Goal: Task Accomplishment & Management: Complete application form

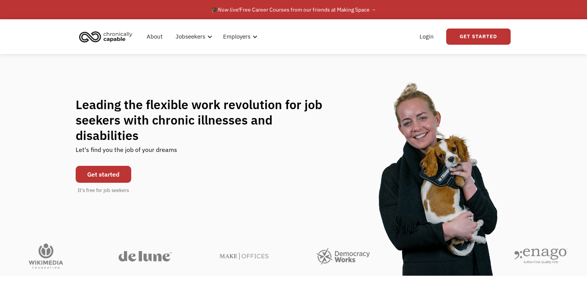
scroll to position [15, 0]
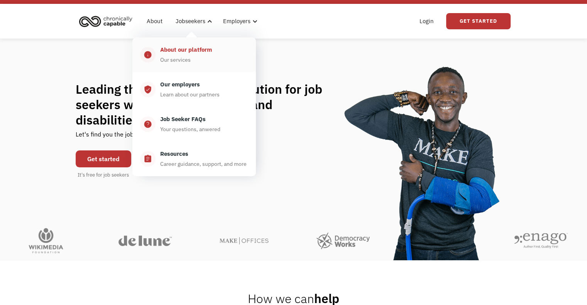
click at [174, 66] on link "info About our platform Our services" at bounding box center [194, 54] width 124 height 35
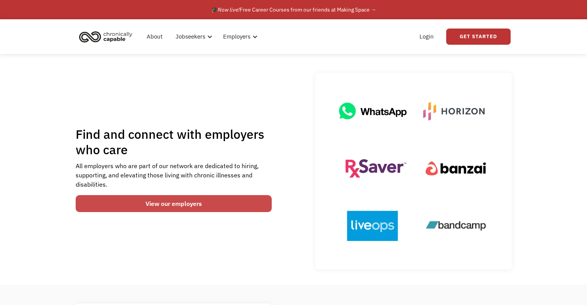
click at [178, 200] on link "View our employers" at bounding box center [174, 203] width 196 height 17
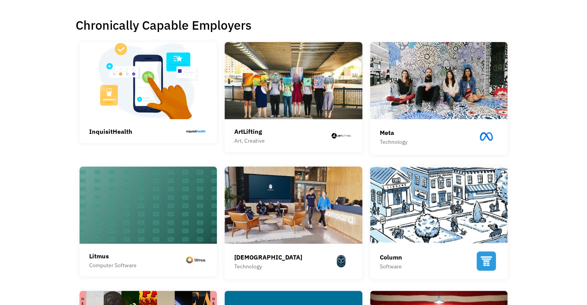
scroll to position [170, 0]
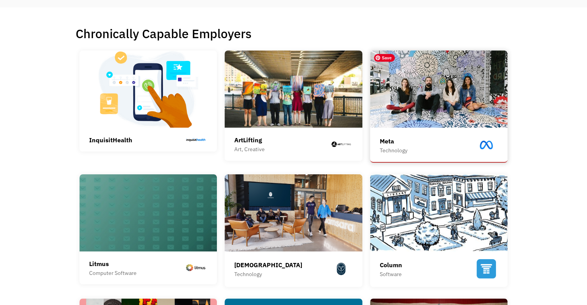
click at [458, 70] on img at bounding box center [439, 89] width 138 height 77
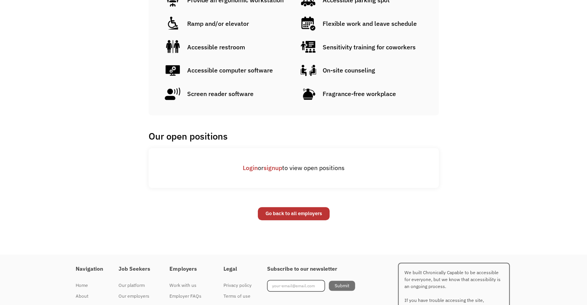
scroll to position [540, 0]
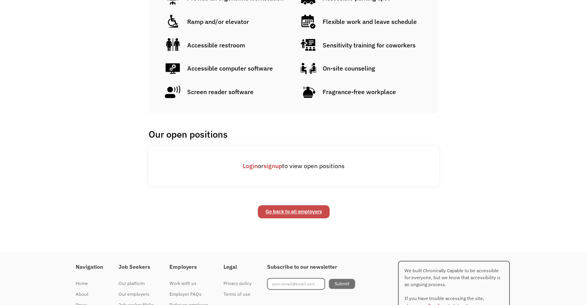
click at [285, 206] on link "Go back to all employers" at bounding box center [294, 211] width 72 height 13
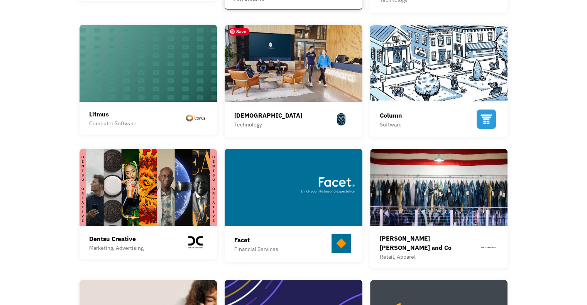
scroll to position [371, 0]
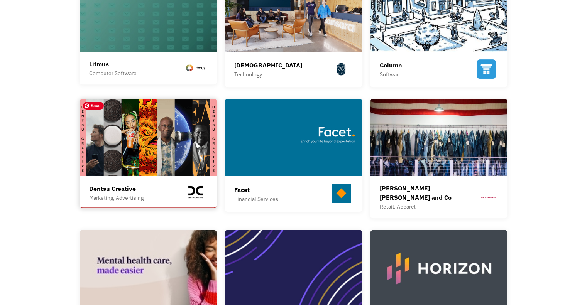
click at [148, 129] on img at bounding box center [149, 137] width 138 height 77
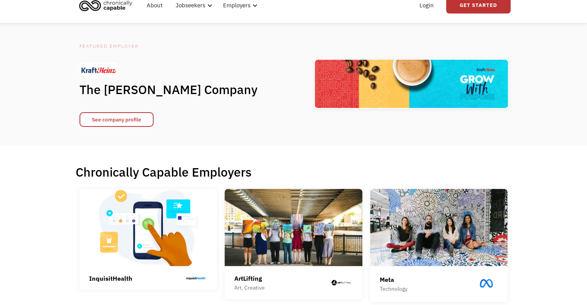
scroll to position [0, 0]
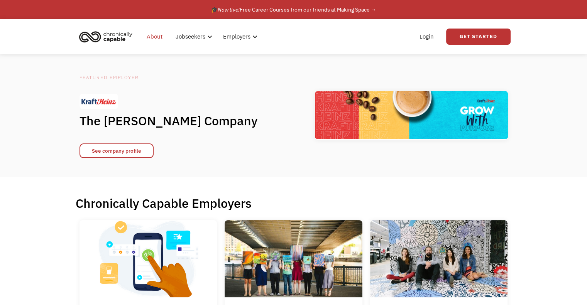
click at [154, 35] on link "About" at bounding box center [154, 36] width 25 height 25
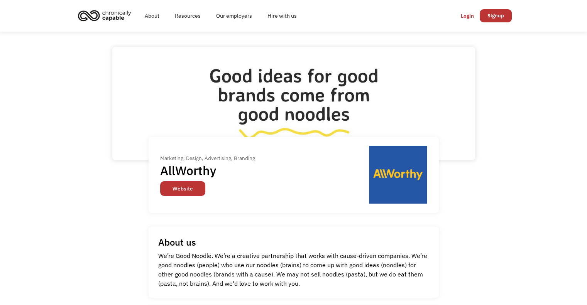
click at [184, 185] on link "Website" at bounding box center [182, 188] width 45 height 15
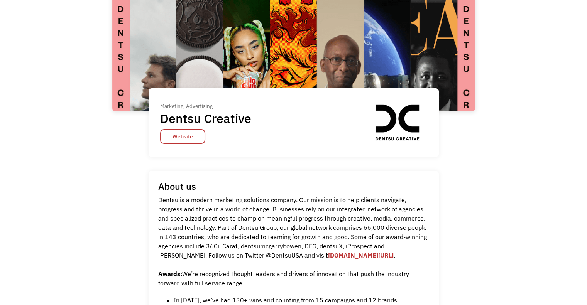
scroll to position [154, 0]
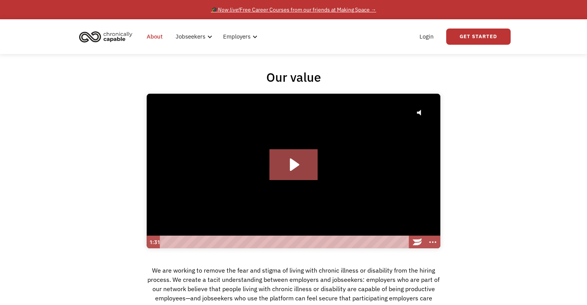
click at [288, 8] on div "🎓 Now live! Free Career Courses from our friends at Making Space →" at bounding box center [293, 9] width 165 height 9
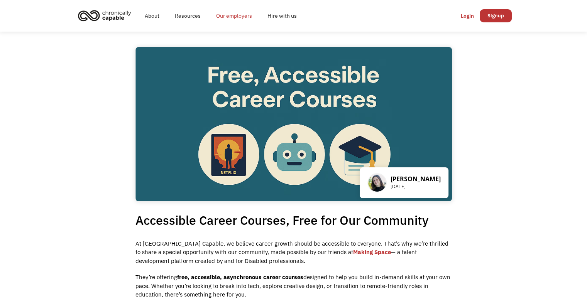
click at [241, 15] on link "Our employers" at bounding box center [233, 15] width 51 height 25
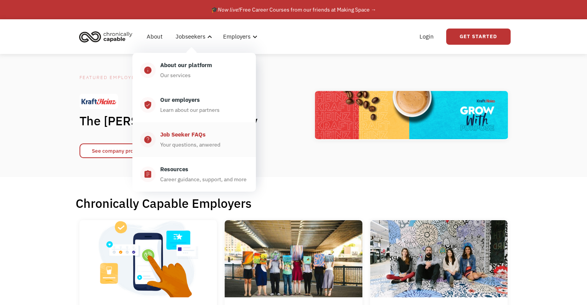
click div "Job Seeker FAQs"
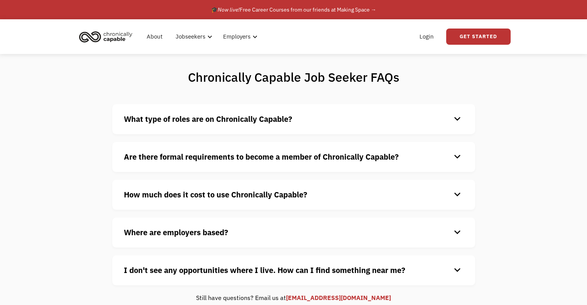
click at [184, 126] on div "What type of roles are on Chronically Capable? keyboard_arrow_down We offer a r…" at bounding box center [293, 119] width 363 height 30
click at [245, 117] on strong "What type of roles are on Chronically Capable?" at bounding box center [208, 119] width 168 height 10
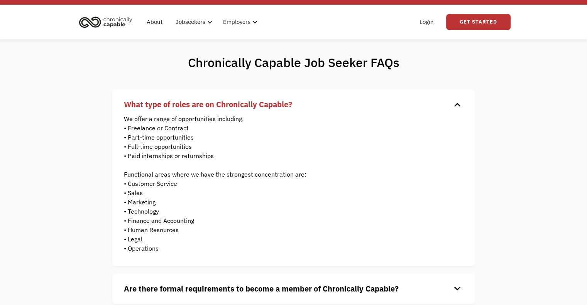
scroll to position [15, 0]
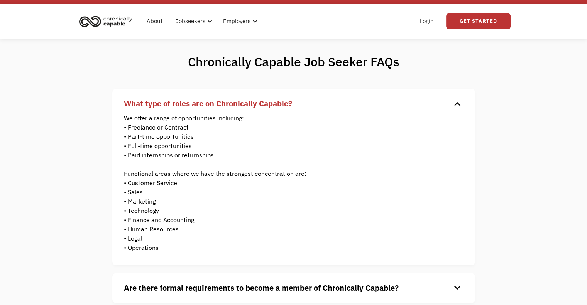
click at [248, 105] on strong "What type of roles are on Chronically Capable?" at bounding box center [208, 103] width 168 height 10
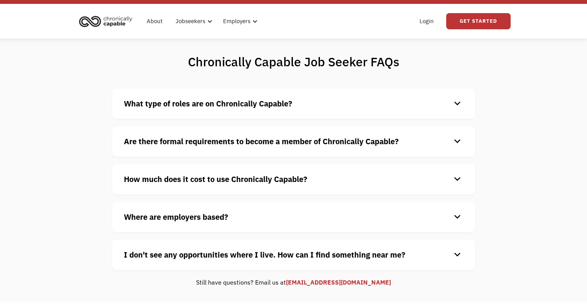
click at [236, 144] on strong "Are there formal requirements to become a member of Chronically Capable?" at bounding box center [261, 141] width 275 height 10
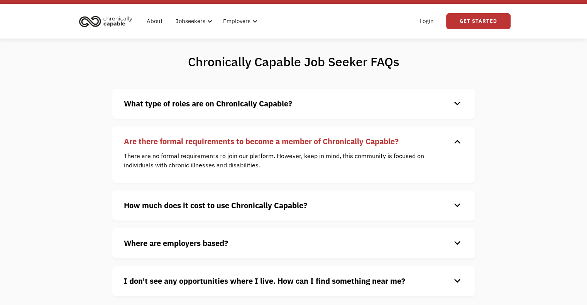
click at [236, 144] on strong "Are there formal requirements to become a member of Chronically Capable?" at bounding box center [261, 141] width 275 height 10
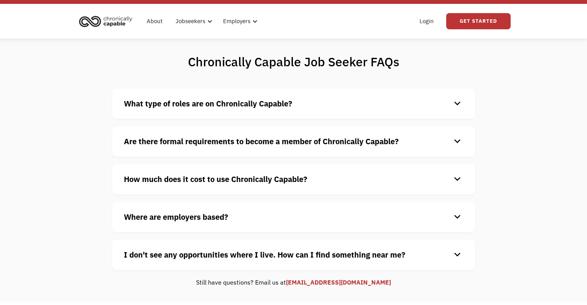
click at [219, 177] on strong "How much does it cost to use Chronically Capable?" at bounding box center [215, 179] width 183 height 10
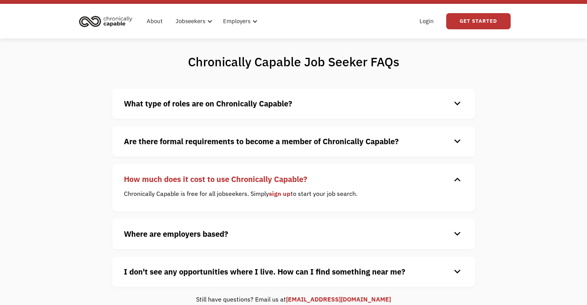
click at [241, 239] on h4 "Where are employers based?" at bounding box center [287, 234] width 327 height 12
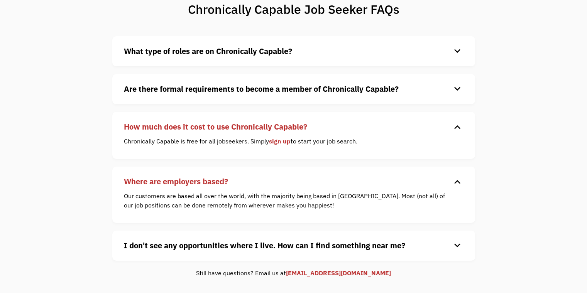
scroll to position [77, 0]
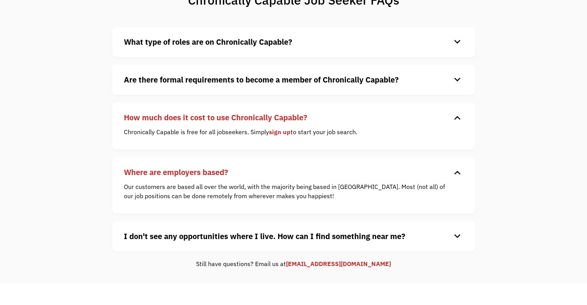
click at [259, 240] on strong "I don't see any opportunities where I live. How can I find something near me?" at bounding box center [264, 236] width 281 height 10
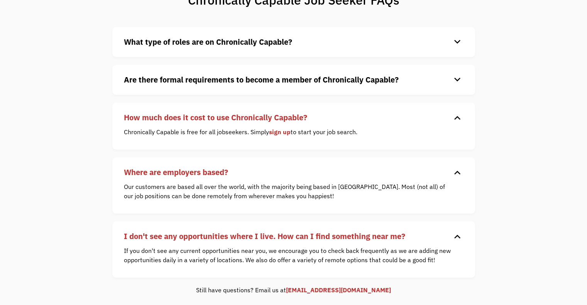
click at [276, 129] on link "sign up" at bounding box center [280, 132] width 22 height 8
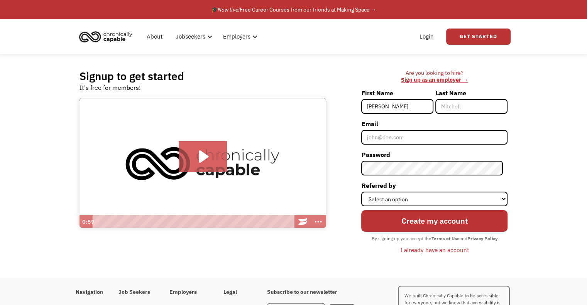
type input "[PERSON_NAME]"
type input "Dollar"
type input "[EMAIL_ADDRESS][DOMAIN_NAME]"
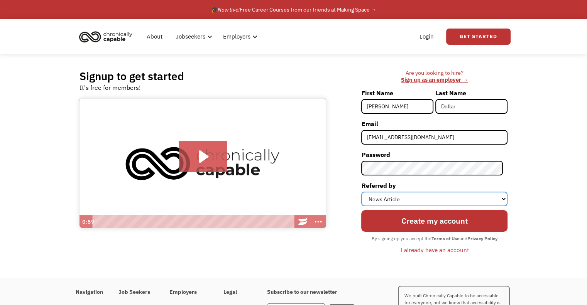
select select "Search Engine"
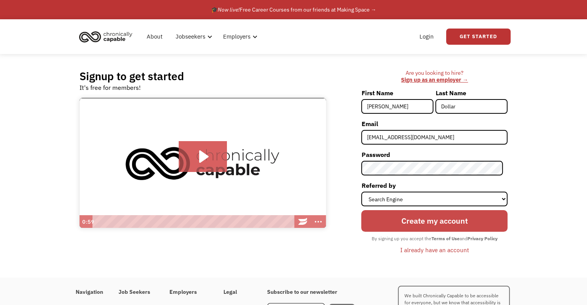
click at [394, 224] on input "Create my account" at bounding box center [434, 221] width 146 height 22
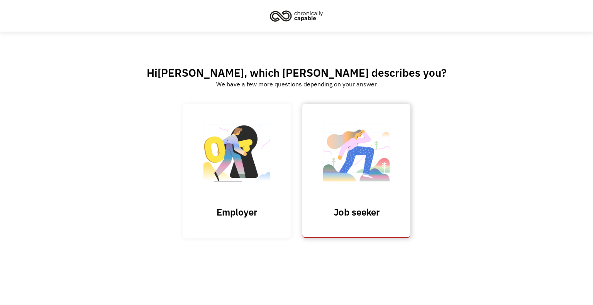
drag, startPoint x: 0, startPoint y: 0, endPoint x: 394, endPoint y: 224, distance: 453.7
click at [394, 224] on link "Job seeker" at bounding box center [356, 171] width 108 height 134
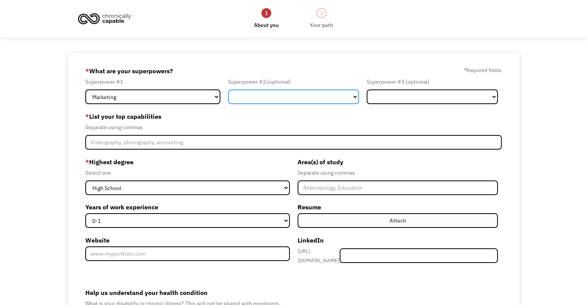
click at [313, 95] on select "Marketing Human Resources Finance Technology Operations Sales Industrial & Manu…" at bounding box center [293, 97] width 131 height 15
select select "Operations"
click at [228, 90] on select "Marketing Human Resources Finance Technology Operations Sales Industrial & Manu…" at bounding box center [293, 97] width 131 height 15
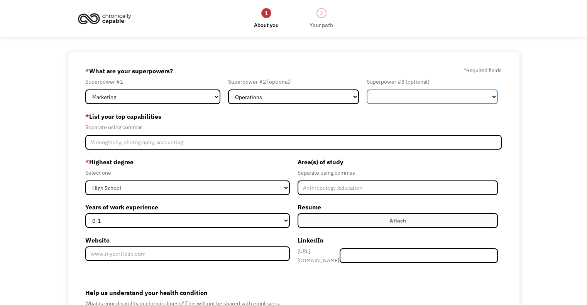
click at [386, 100] on select "Marketing Human Resources Finance Technology Operations Sales Industrial & Manu…" at bounding box center [432, 97] width 131 height 15
select select "Administration"
click at [367, 90] on select "Marketing Human Resources Finance Technology Operations Sales Industrial & Manu…" at bounding box center [432, 97] width 131 height 15
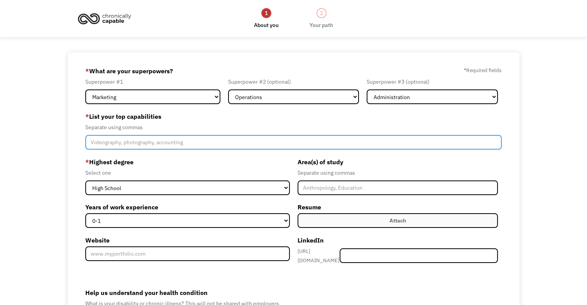
click at [200, 145] on input "Member-Create-Step1" at bounding box center [293, 142] width 416 height 15
type input "O"
type input "Creative, Problem solver, Organized,"
type input "Digital Marketing, Campaign Planning, Content Creation, Campaign Management, So…"
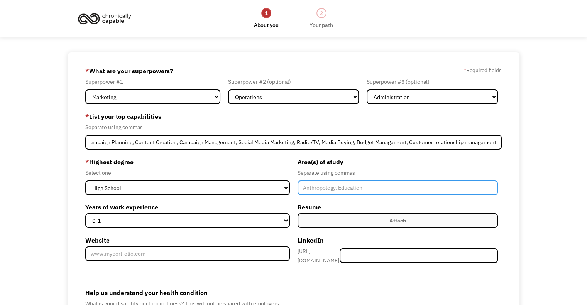
click at [359, 190] on input "Member-Create-Step1" at bounding box center [398, 188] width 200 height 15
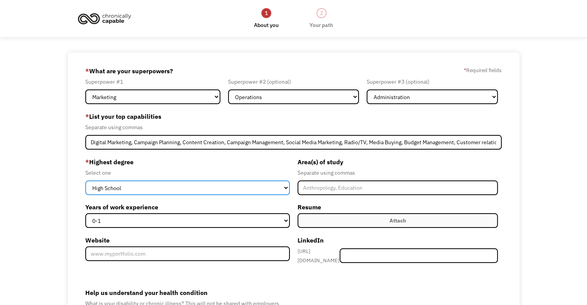
click at [198, 185] on select "High School Associates Bachelors Master's PhD" at bounding box center [187, 188] width 204 height 15
select select "bachelors"
click at [85, 181] on select "High School Associates Bachelors Master's PhD" at bounding box center [187, 188] width 204 height 15
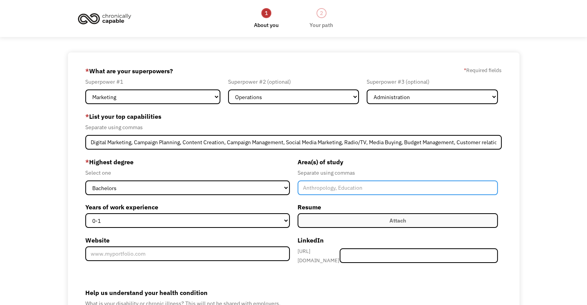
click at [339, 186] on input "Member-Create-Step1" at bounding box center [398, 188] width 200 height 15
type input "Broadcast Jourbalism, Graphic Design"
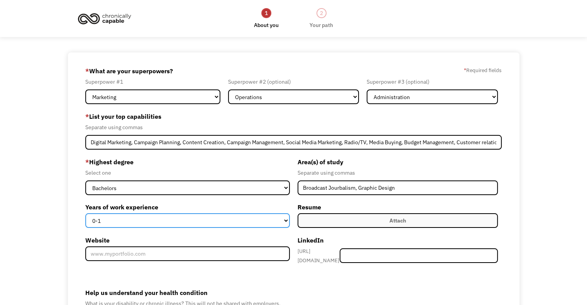
click at [193, 223] on select "0-1 2-4 5-10 11-15 15+" at bounding box center [187, 220] width 204 height 15
select select "15+"
click at [85, 213] on select "0-1 2-4 5-10 11-15 15+" at bounding box center [187, 220] width 204 height 15
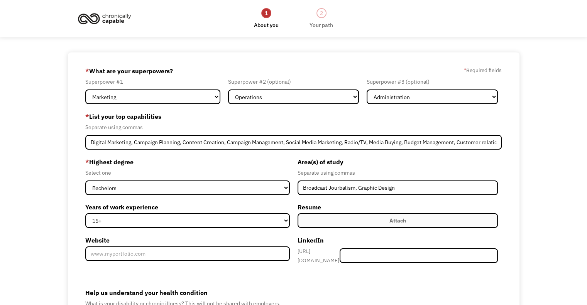
click at [315, 220] on label "Attach" at bounding box center [398, 220] width 200 height 15
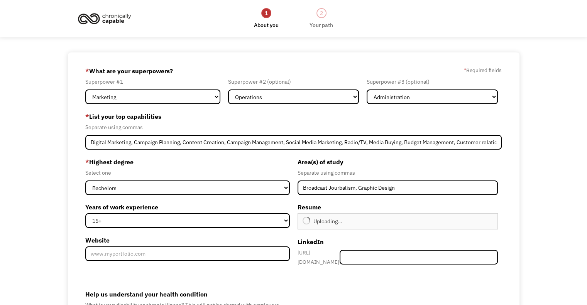
type input "Continue"
click at [390, 227] on div "Attach Uploading... Kelsey Dollar.pdf Upload failed. Max size for files is 10 M…" at bounding box center [398, 221] width 200 height 16
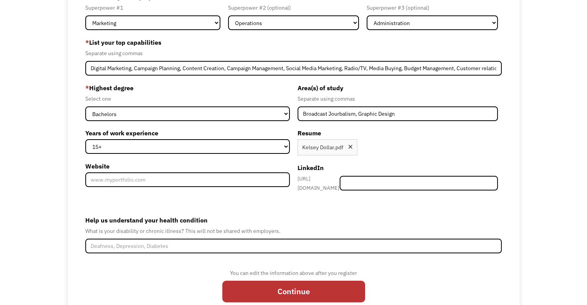
scroll to position [101, 0]
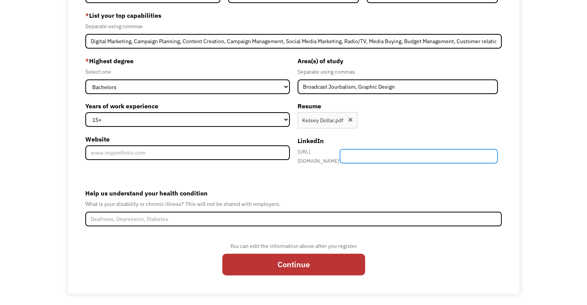
click at [388, 156] on input "Member-Create-Step1" at bounding box center [419, 156] width 158 height 15
paste input "https://www.linkedin.com/in/kelsey-dollar-60908b54/"
click at [431, 157] on input "https://www.linkedin.com/in/kelsey-dollar-60908b54/" at bounding box center [419, 156] width 158 height 15
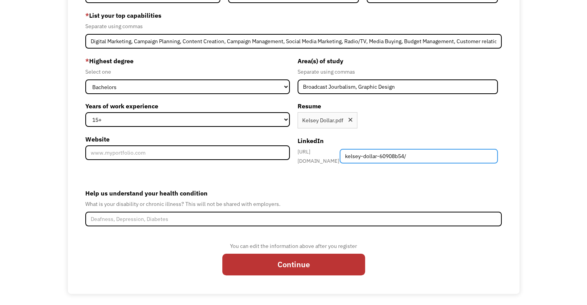
type input "kelsey-dollar-60908b54/"
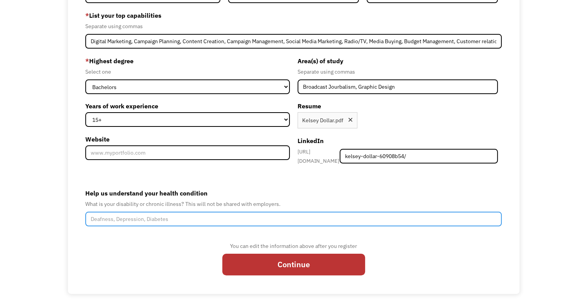
click at [115, 216] on input "Help us understand your health condition" at bounding box center [293, 219] width 416 height 15
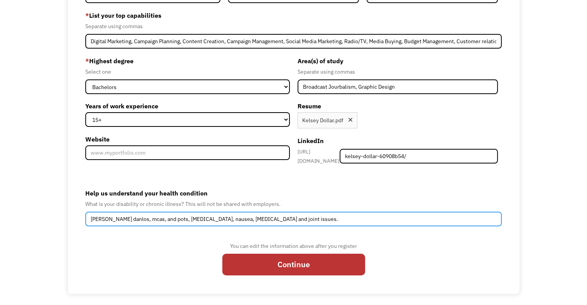
click at [164, 215] on input "ehlers danlos, mcas, and pots, chronic pain, nausea, migraines and joint issues." at bounding box center [293, 219] width 416 height 15
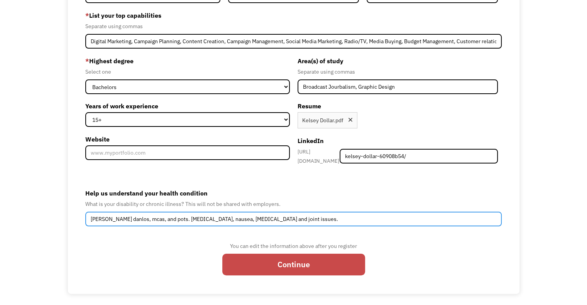
type input "ehlers danlos, mcas, and pots. chronic pain, nausea, migraines and joint issues."
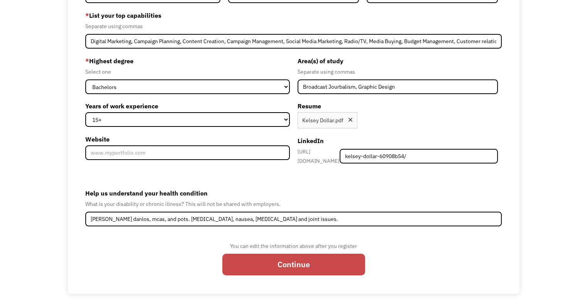
click at [257, 262] on input "Continue" at bounding box center [293, 265] width 143 height 22
type input "Please wait..."
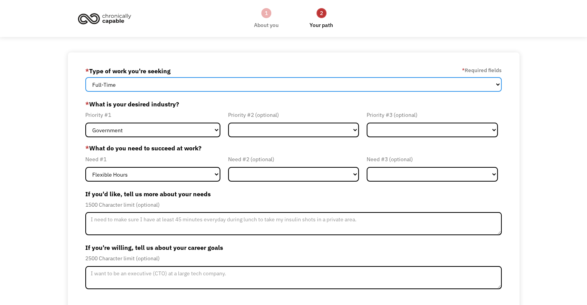
click at [200, 83] on select "Full-Time Part-Time Both Full-Time and Part-Time" at bounding box center [293, 84] width 416 height 15
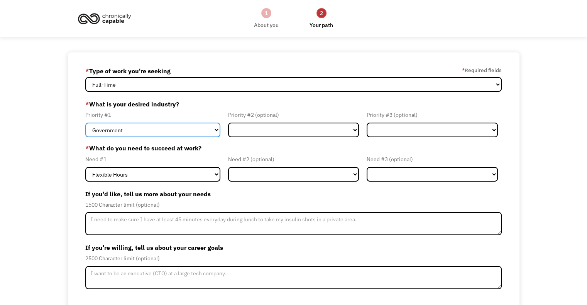
click at [175, 131] on select "Government Finance & Insurance Health & Social Care Tech & Engineering Creative…" at bounding box center [152, 130] width 135 height 15
select select "Administrative"
click at [85, 123] on select "Government Finance & Insurance Health & Social Care Tech & Engineering Creative…" at bounding box center [152, 130] width 135 height 15
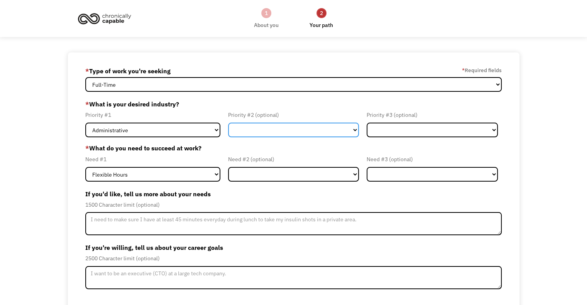
click at [273, 127] on select "Government Finance & Insurance Health & Social Care Tech & Engineering Creative…" at bounding box center [293, 130] width 131 height 15
select select "Creative & Design"
click at [228, 123] on select "Government Finance & Insurance Health & Social Care Tech & Engineering Creative…" at bounding box center [293, 130] width 131 height 15
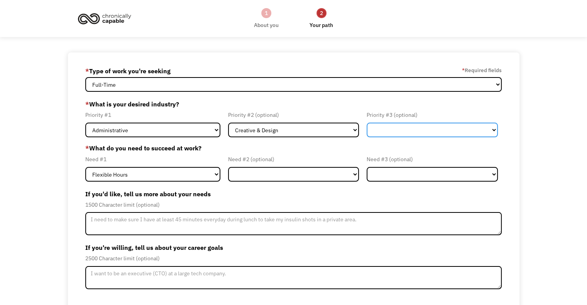
click at [384, 130] on select "Government Finance & Insurance Health & Social Care Tech & Engineering Creative…" at bounding box center [432, 130] width 131 height 15
select select "Other"
click at [367, 123] on select "Government Finance & Insurance Health & Social Care Tech & Engineering Creative…" at bounding box center [432, 130] width 131 height 15
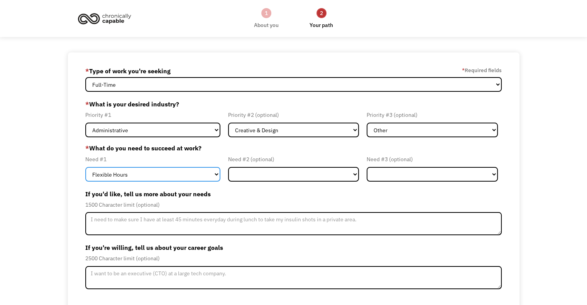
click at [168, 176] on select "Flexible Hours Remote Work Service Animal On-site Accommodations Visual Support…" at bounding box center [152, 174] width 135 height 15
select select "Remote Work"
click at [85, 167] on select "Flexible Hours Remote Work Service Animal On-site Accommodations Visual Support…" at bounding box center [152, 174] width 135 height 15
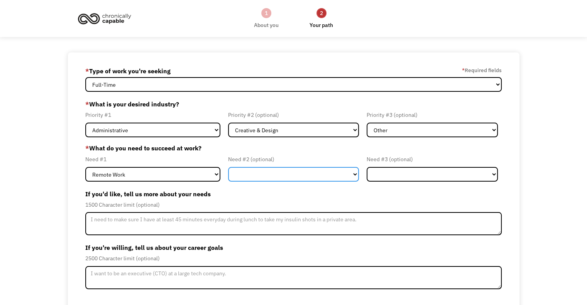
click at [283, 175] on select "Flexible Hours Remote Work Service Animal On-site Accommodations Visual Support…" at bounding box center [293, 174] width 131 height 15
select select "Flexible Hours"
click at [228, 167] on select "Flexible Hours Remote Work Service Animal On-site Accommodations Visual Support…" at bounding box center [293, 174] width 131 height 15
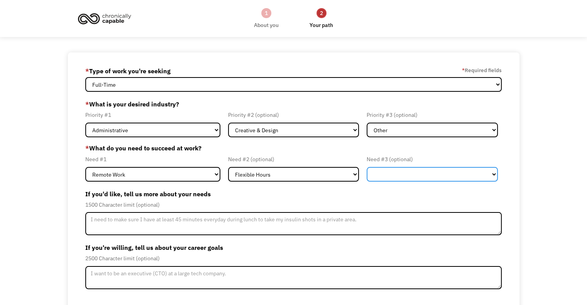
click at [403, 176] on select "Flexible Hours Remote Work Service Animal On-site Accommodations Visual Support…" at bounding box center [432, 174] width 131 height 15
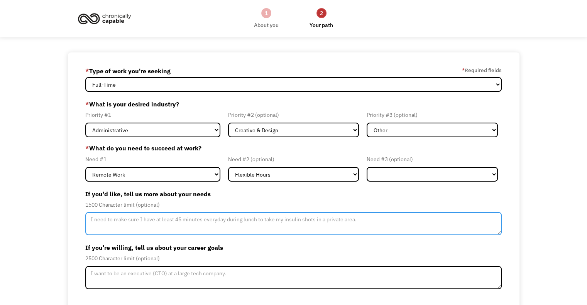
click at [210, 218] on textarea "Member-Update-Form-Step2" at bounding box center [293, 223] width 416 height 23
click at [270, 224] on textarea "I am willing to work hard and a lot but I go to physical therapy consistently a…" at bounding box center [293, 223] width 416 height 23
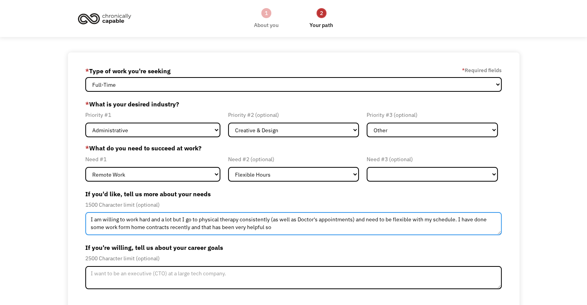
click at [103, 230] on textarea "I am willing to work hard and a lot but I go to physical therapy consistently (…" at bounding box center [293, 223] width 416 height 23
click at [181, 222] on textarea "I am willing to work hard and a lot but I go to physical therapy consistently (…" at bounding box center [293, 223] width 416 height 23
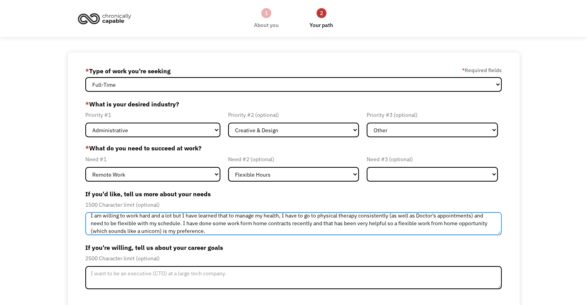
click at [309, 225] on textarea "I am willing to work hard and a lot but I have learned that to manage my health…" at bounding box center [293, 223] width 416 height 23
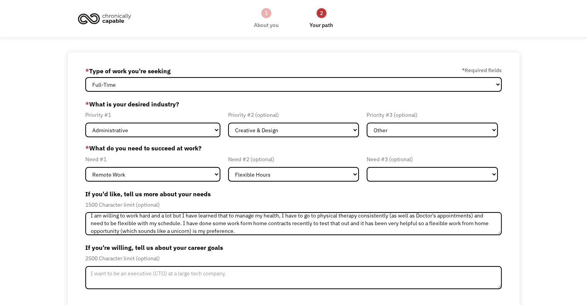
click at [68, 182] on div "68bae08060c7e027dd046f5a kelseylee.dollar@gmail.com Kelsey Dollar * Type of wor…" at bounding box center [294, 204] width 452 height 305
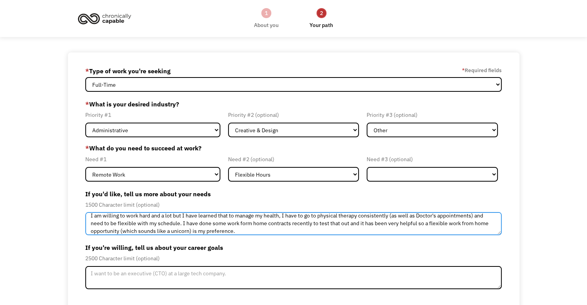
click at [243, 231] on textarea "I am willing to work hard and a lot but I have learned that to manage my health…" at bounding box center [293, 223] width 416 height 23
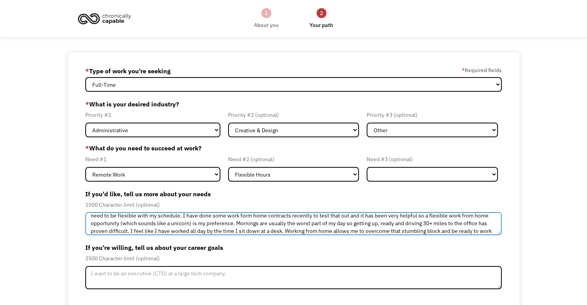
scroll to position [19, 0]
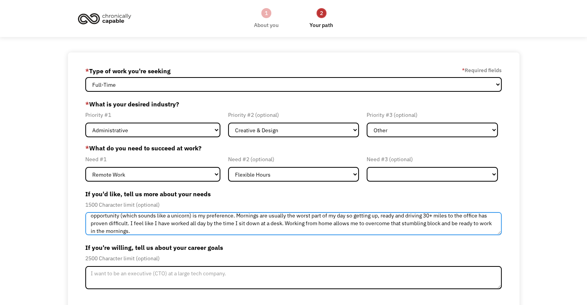
type textarea "I am willing to work hard and a lot but I have learned that to manage my health…"
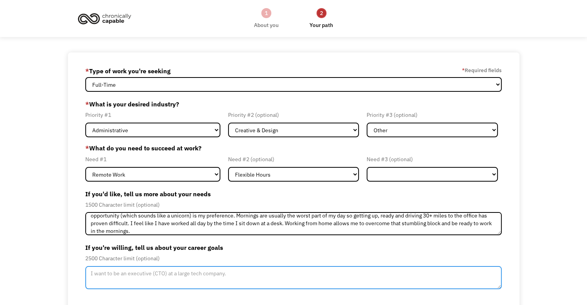
click at [129, 276] on textarea "Member-Update-Form-Step2" at bounding box center [293, 277] width 416 height 23
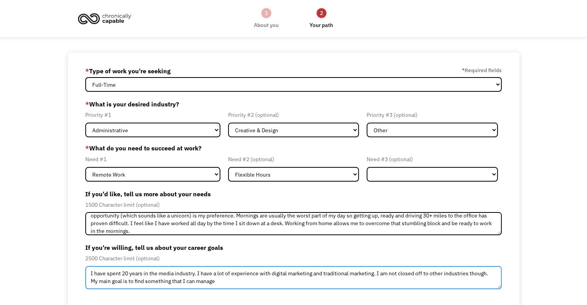
click at [374, 274] on textarea "I have spent 20 years in the media industry. I have a lot of experience with di…" at bounding box center [293, 277] width 416 height 23
type textarea "I have spent 20 years in the media industry. I have a lot of experience with di…"
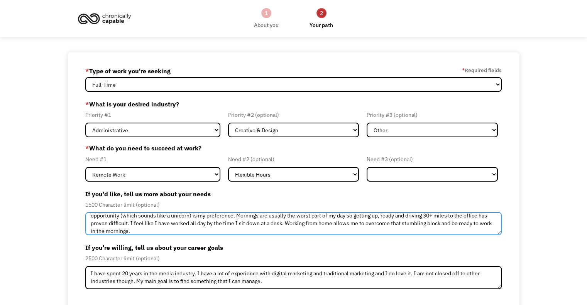
click at [219, 232] on textarea "I am willing to work hard and a lot but I have learned that to manage my health…" at bounding box center [293, 223] width 416 height 23
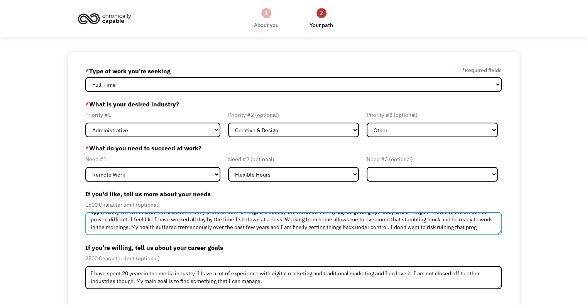
scroll to position [27, 0]
type textarea "I am willing to work hard and a lot but I have learned that to manage my health…"
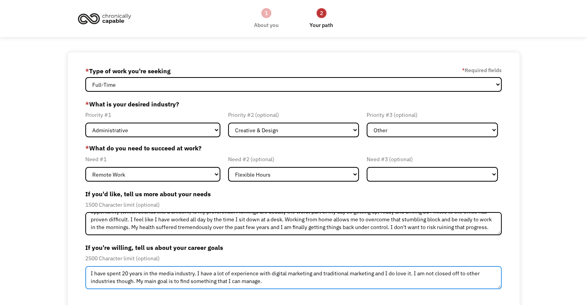
click at [269, 283] on textarea "I have spent 20 years in the media industry. I have a lot of experience with di…" at bounding box center [293, 277] width 416 height 23
click at [132, 281] on textarea "I have spent 20 years in the media industry. I have a lot of experience with di…" at bounding box center [293, 277] width 416 height 23
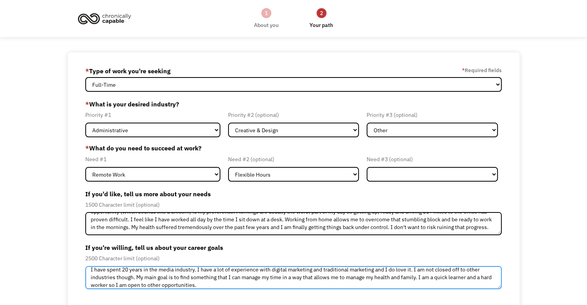
scroll to position [8, 0]
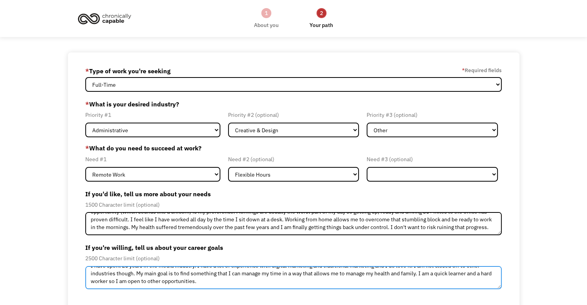
drag, startPoint x: 420, startPoint y: 279, endPoint x: 435, endPoint y: 288, distance: 17.0
click at [435, 288] on textarea "I have spent 20 years in the media industry. I have a lot of experience with di…" at bounding box center [293, 277] width 416 height 23
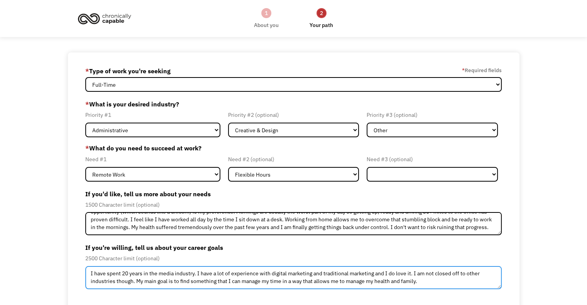
scroll to position [0, 0]
click at [137, 280] on textarea "I have spent 20 years in the media industry. I have a lot of experience with di…" at bounding box center [293, 277] width 416 height 23
paste textarea "I am a quick learner and a hard worker so I am open to other opportunities."
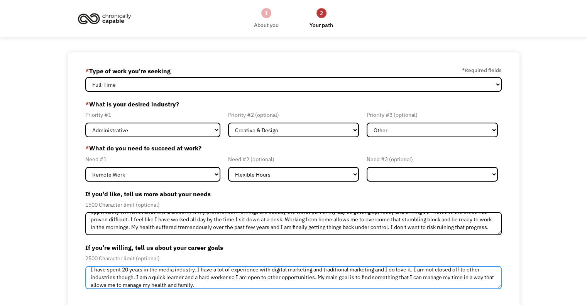
type textarea "I have spent 20 years in the media industry. I have a lot of experience with di…"
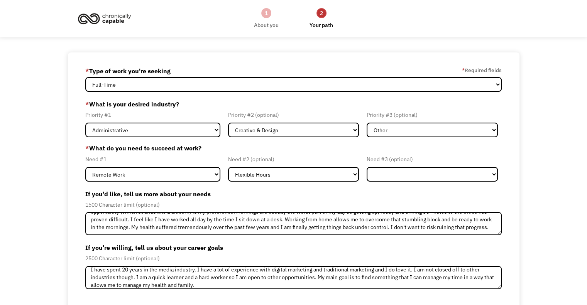
click at [557, 165] on div "68bae08060c7e027dd046f5a kelseylee.dollar@gmail.com Kelsey Dollar * Type of wor…" at bounding box center [293, 204] width 587 height 305
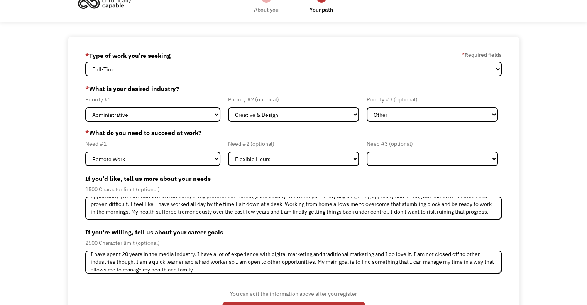
scroll to position [51, 0]
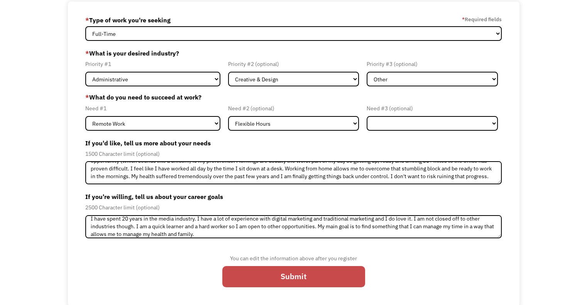
click at [259, 282] on input "Submit" at bounding box center [293, 277] width 143 height 22
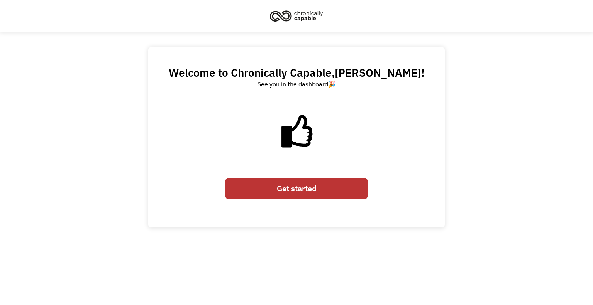
click at [293, 193] on link "Get started" at bounding box center [296, 189] width 143 height 22
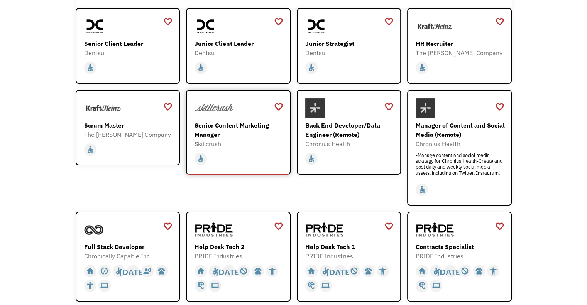
scroll to position [139, 0]
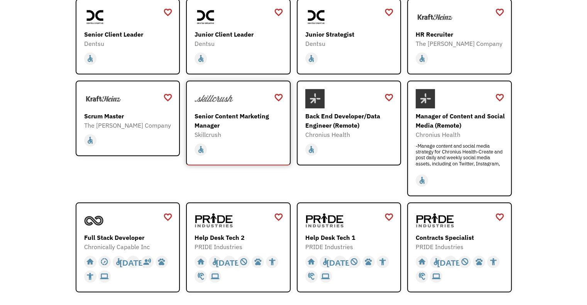
click at [248, 138] on div "Skillcrush" at bounding box center [240, 134] width 90 height 9
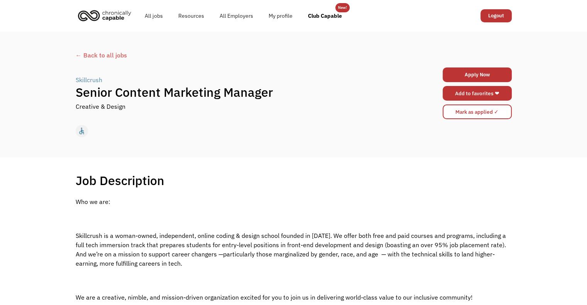
click at [482, 92] on link "Add to favorites ❤" at bounding box center [477, 93] width 69 height 15
click at [114, 52] on div "← Back to all jobs" at bounding box center [294, 55] width 436 height 9
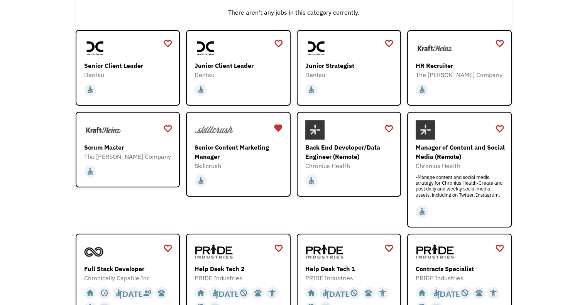
scroll to position [108, 0]
